Goal: Information Seeking & Learning: Learn about a topic

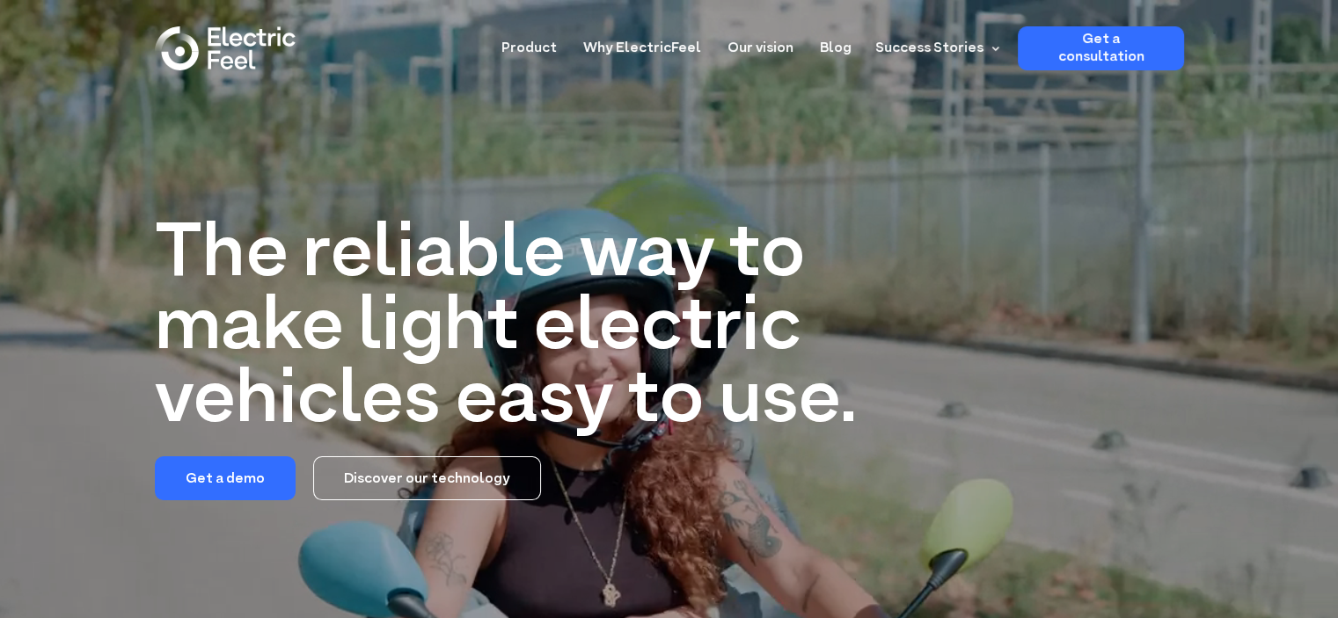
click at [822, 53] on nav "Product Why ElectricFeel Our vision Blog Success Stories Primeo Energie Pick-e-…" at bounding box center [836, 48] width 696 height 44
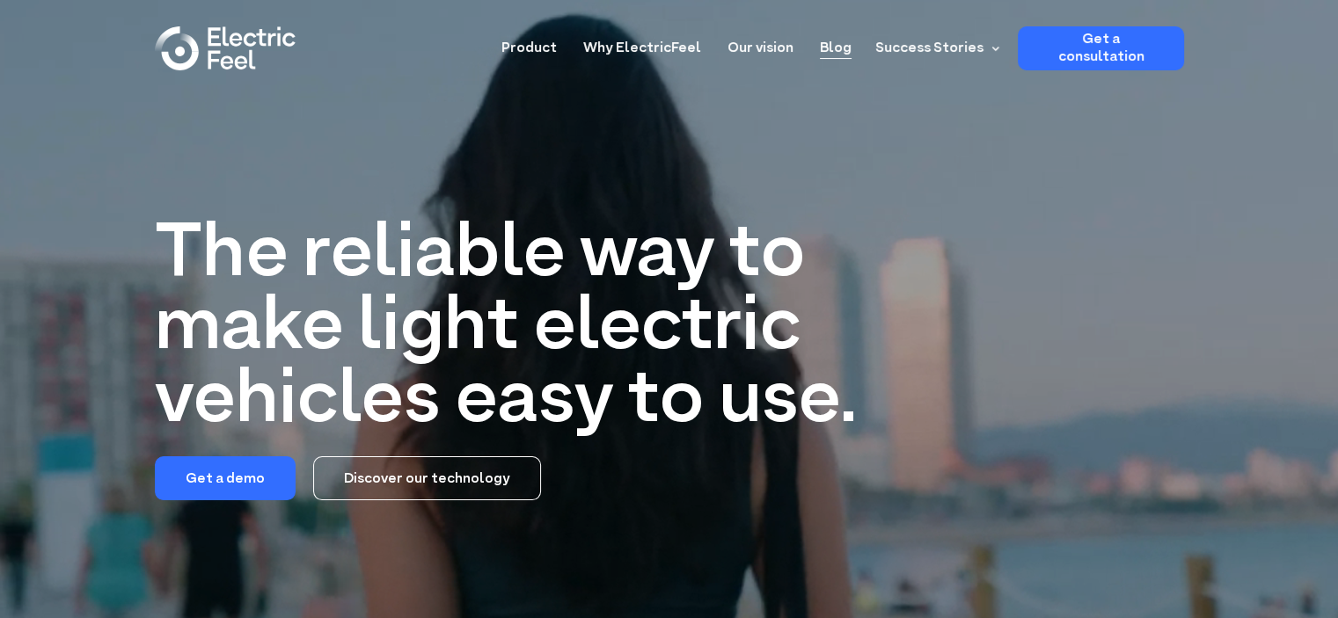
click at [825, 53] on nav "Product Why ElectricFeel Our vision Blog Success Stories Primeo Energie Pick-e-…" at bounding box center [836, 48] width 696 height 44
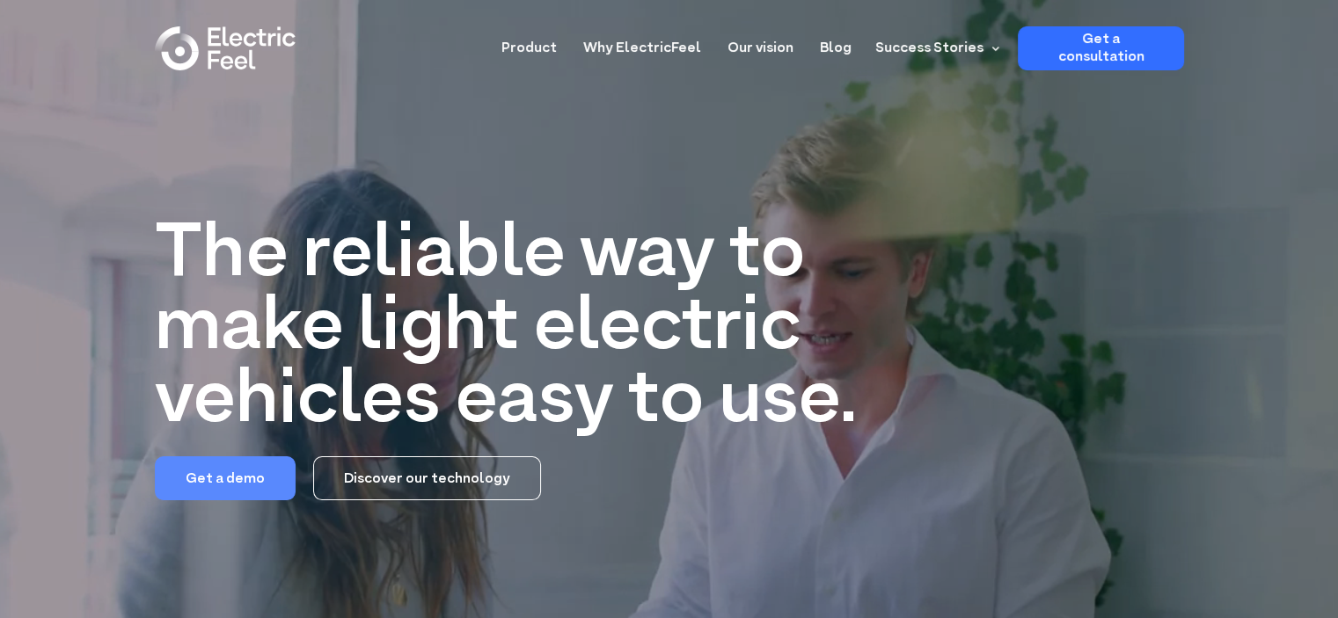
drag, startPoint x: 209, startPoint y: 485, endPoint x: 318, endPoint y: 474, distance: 108.7
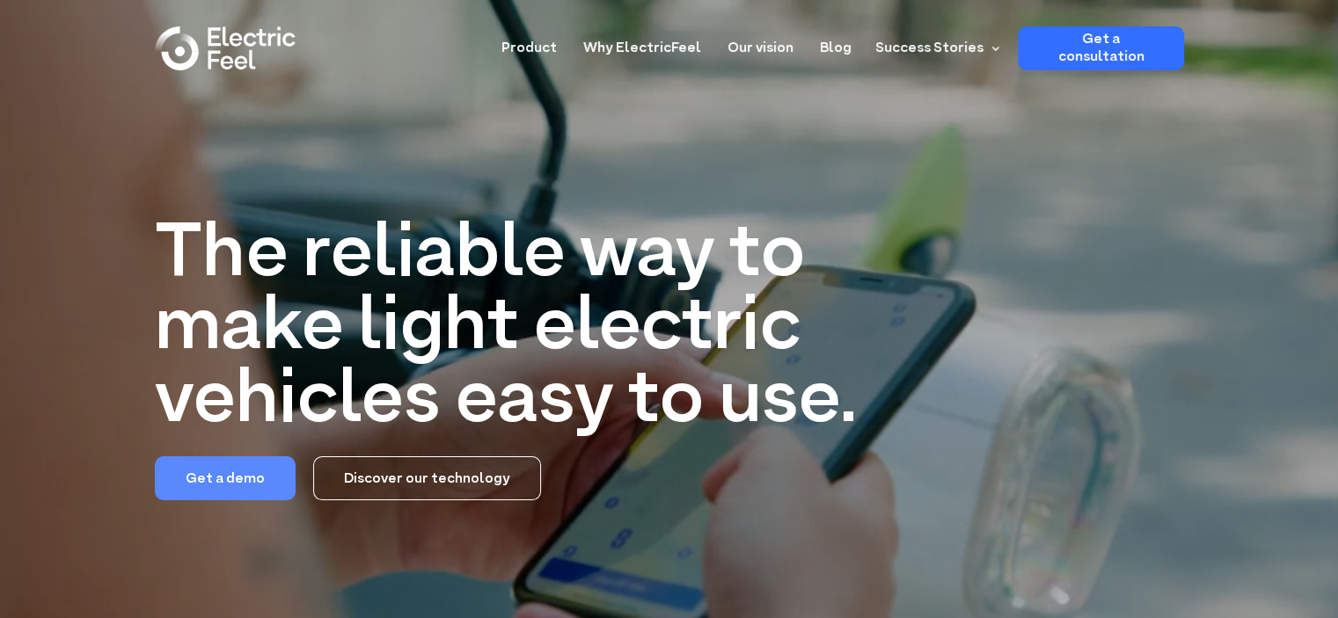
click at [210, 483] on link "Get a demo" at bounding box center [225, 478] width 141 height 44
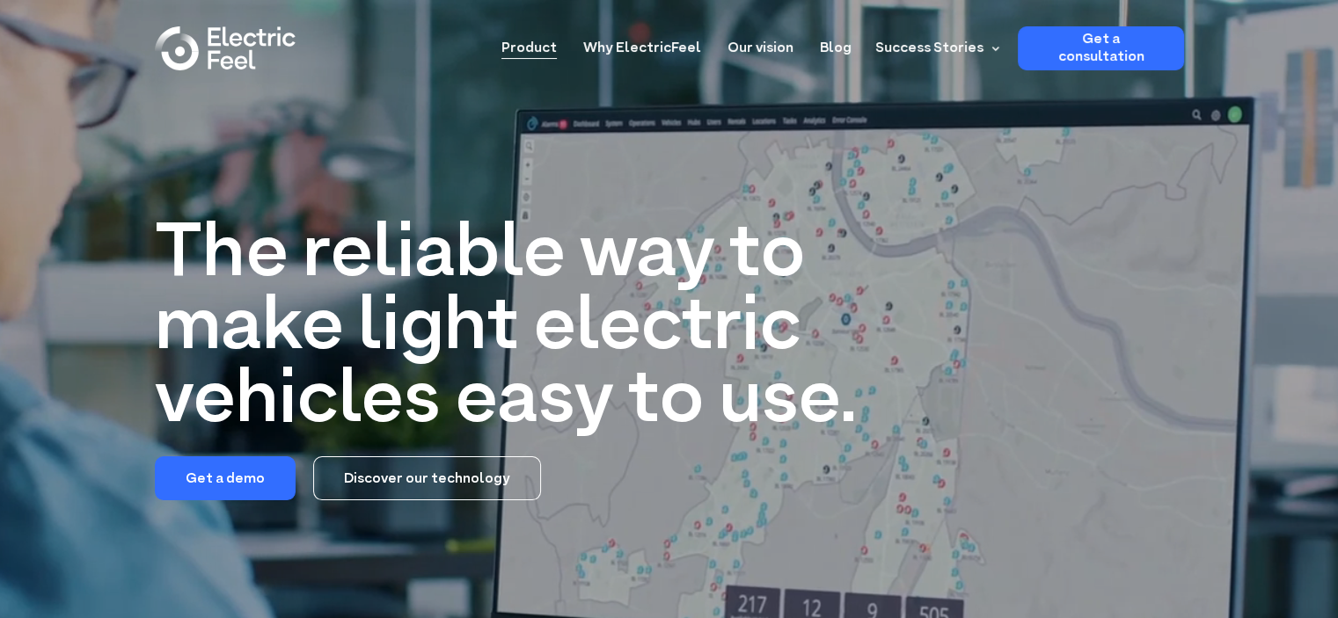
click at [538, 51] on link "Product" at bounding box center [528, 42] width 55 height 33
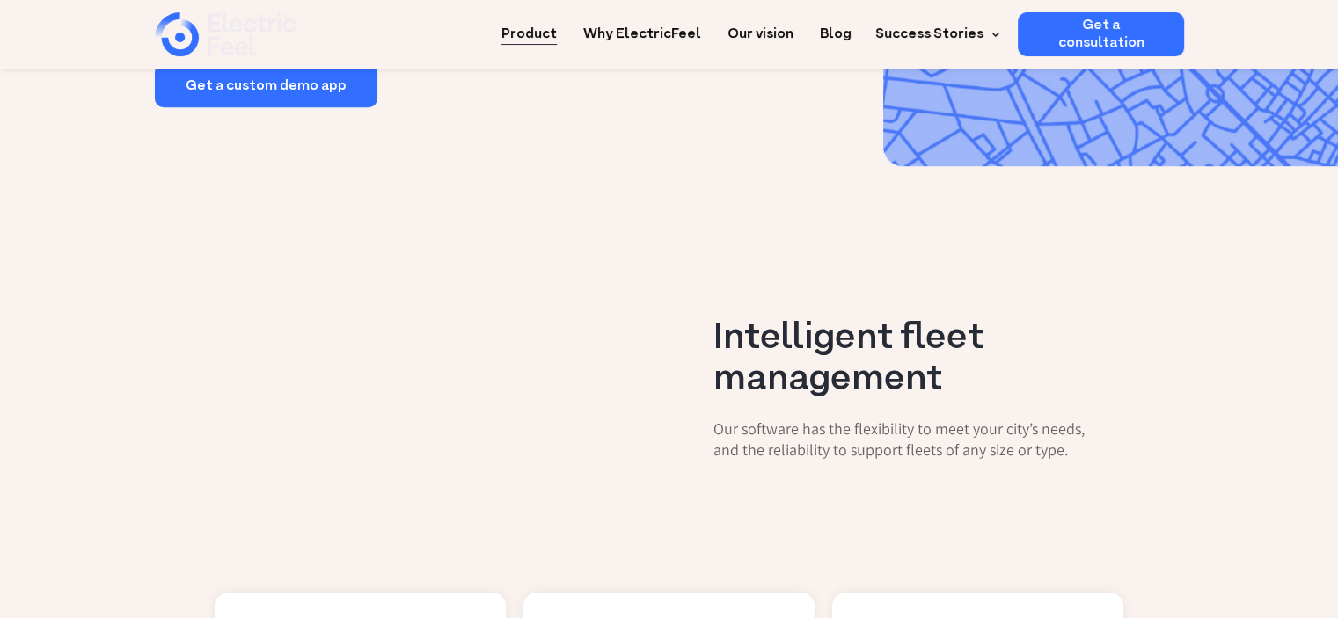
scroll to position [1495, 0]
